Goal: Task Accomplishment & Management: Manage account settings

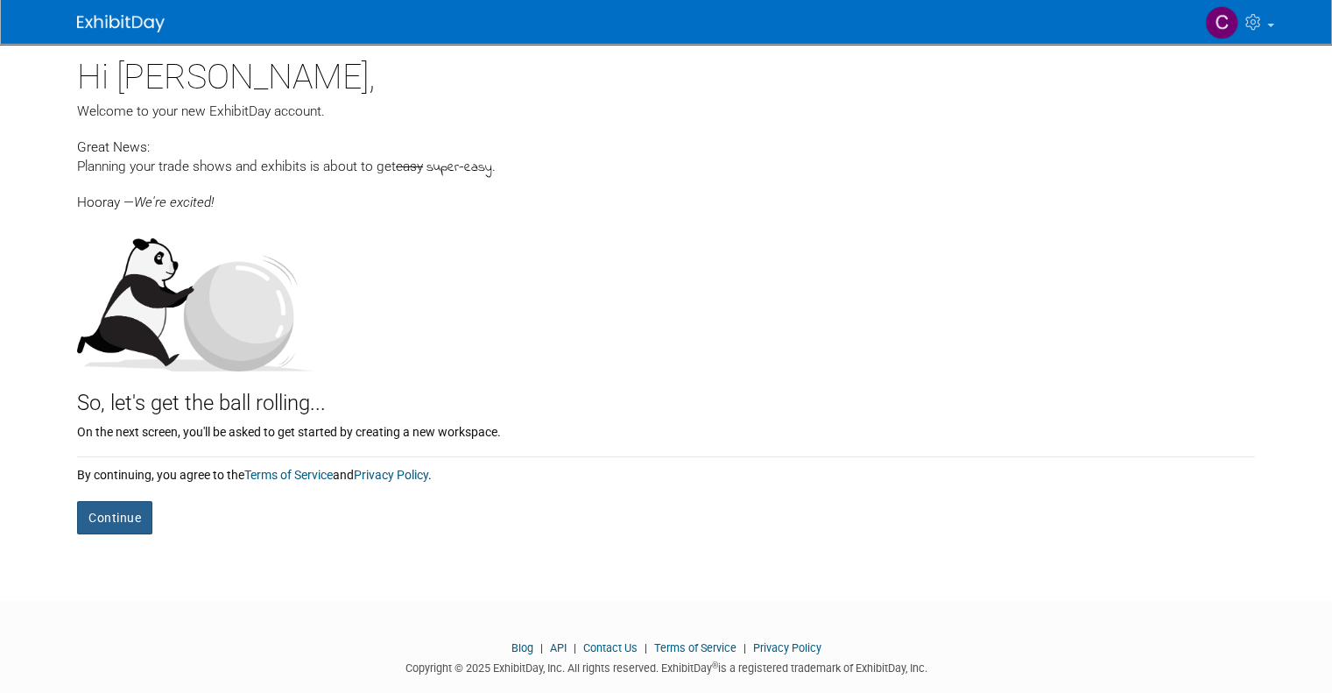
click at [103, 515] on button "Continue" at bounding box center [114, 517] width 75 height 33
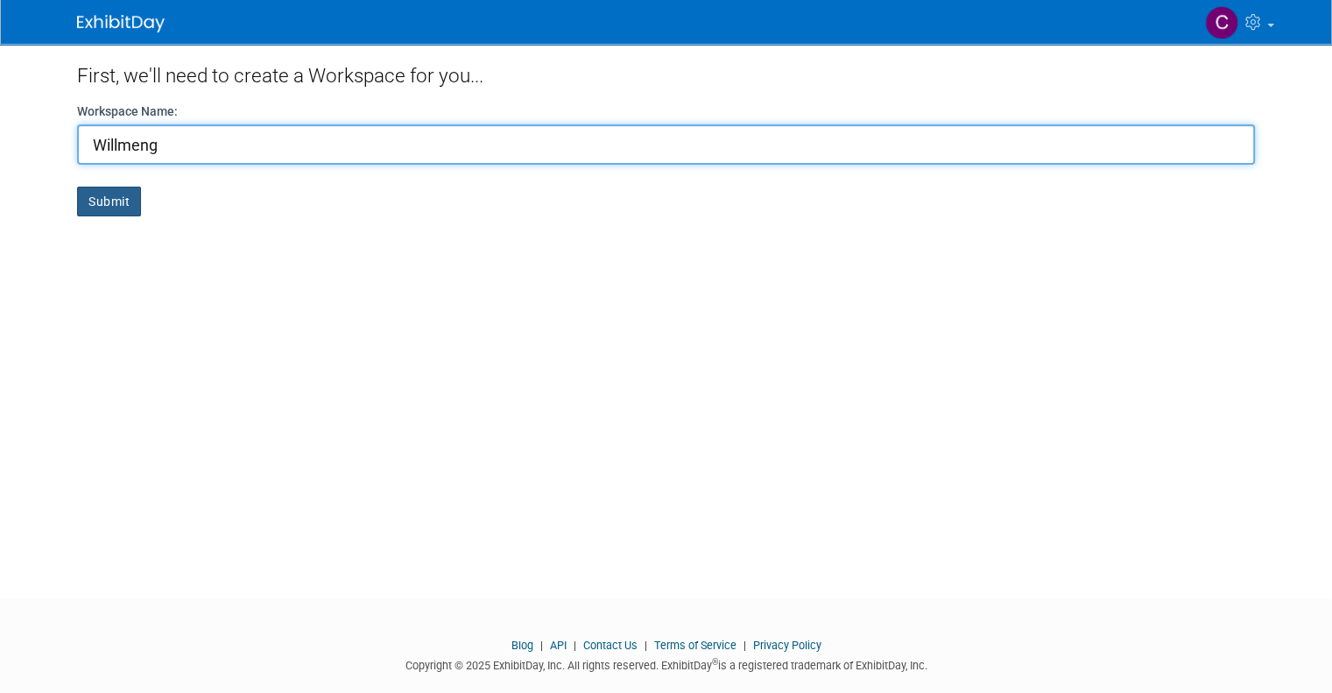
type input "Willmeng"
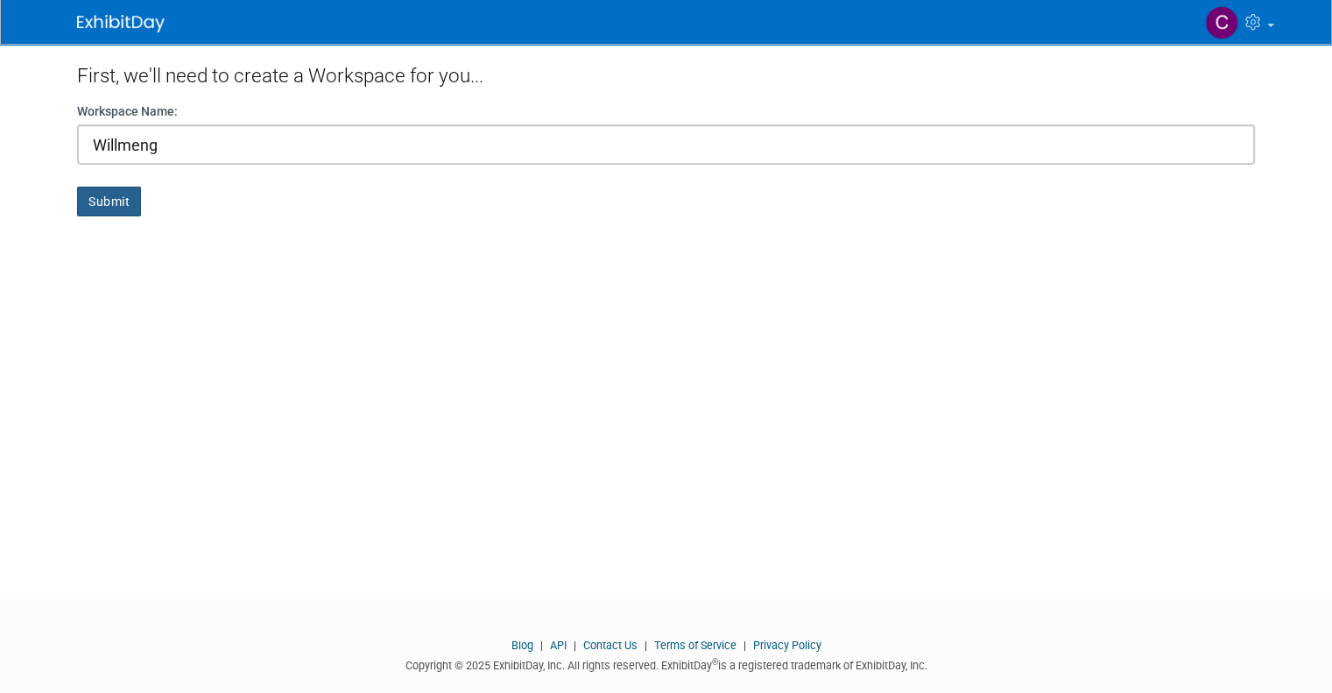
click at [98, 198] on button "Submit" at bounding box center [109, 202] width 64 height 30
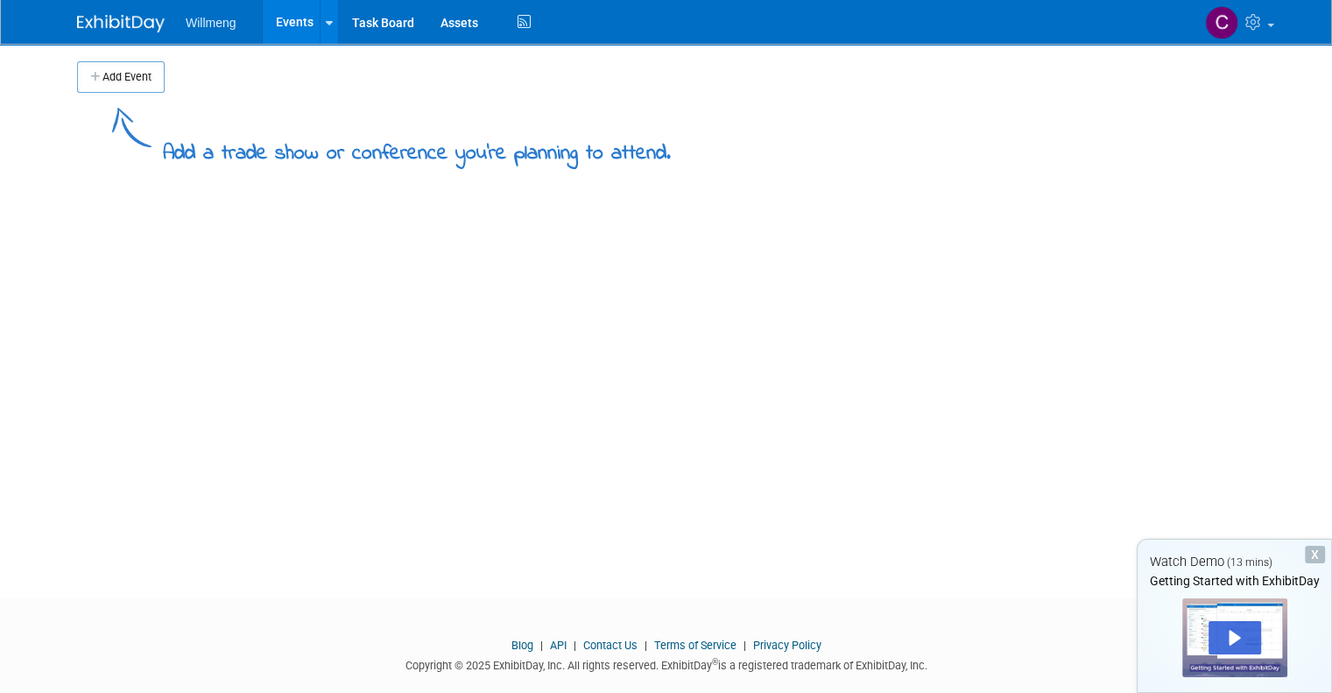
click at [267, 22] on link "Events" at bounding box center [295, 22] width 64 height 44
click at [320, 23] on link at bounding box center [329, 22] width 18 height 44
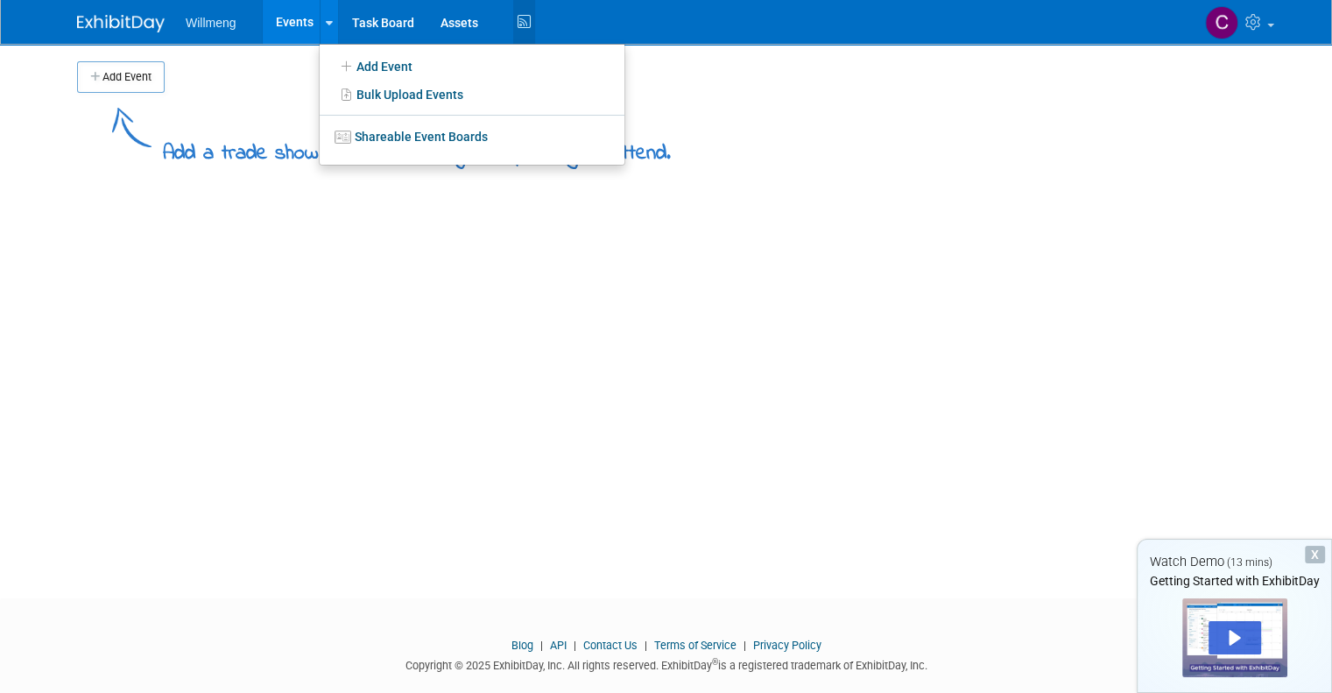
click at [513, 21] on icon at bounding box center [524, 22] width 22 height 27
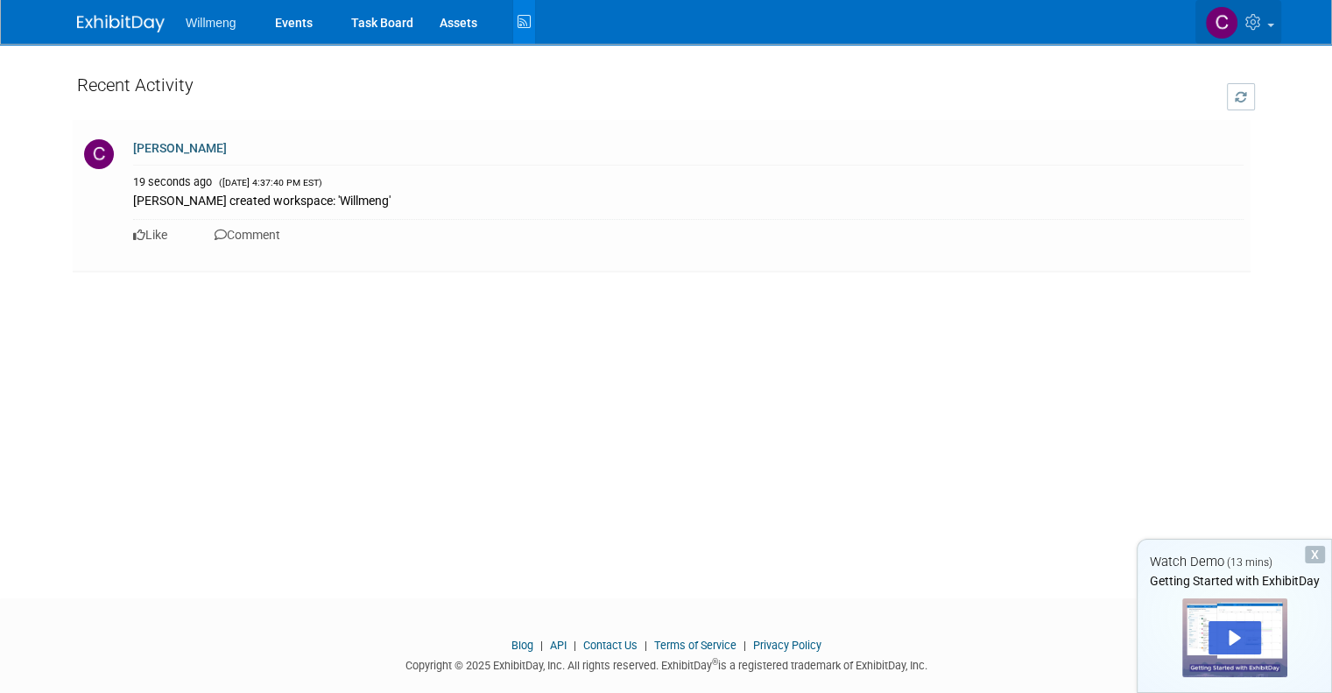
click at [1265, 19] on icon at bounding box center [1255, 22] width 20 height 16
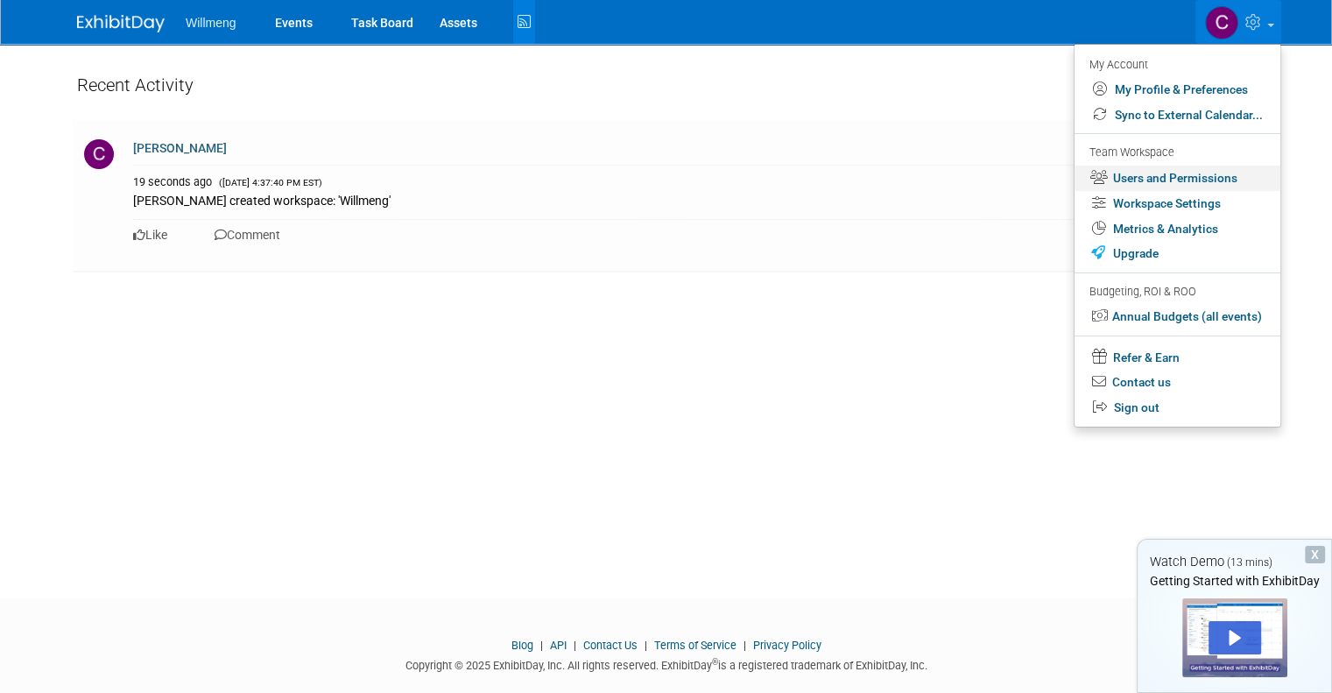
click at [1187, 180] on link "Users and Permissions" at bounding box center [1177, 178] width 206 height 25
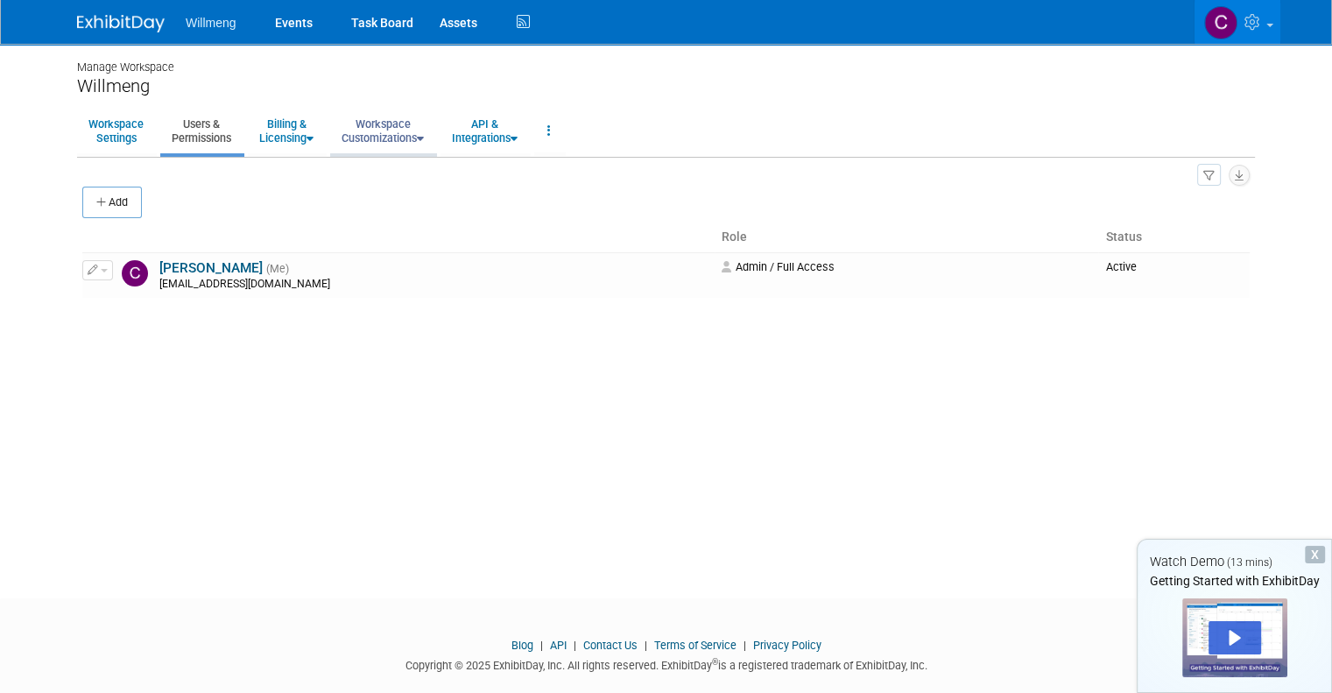
click at [378, 136] on link "Workspace Customizations" at bounding box center [382, 130] width 105 height 43
